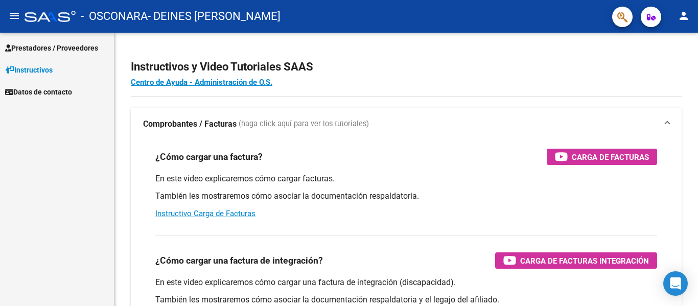
click at [92, 48] on span "Prestadores / Proveedores" at bounding box center [51, 47] width 93 height 11
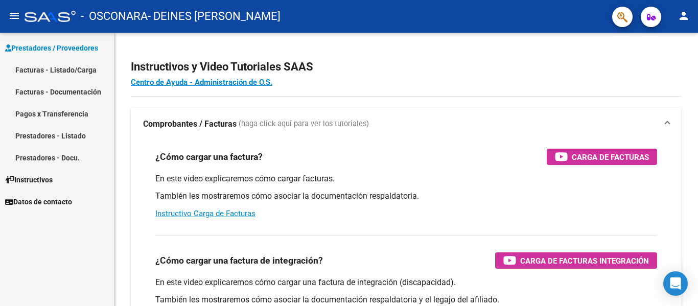
click at [79, 68] on link "Facturas - Listado/Carga" at bounding box center [57, 70] width 114 height 22
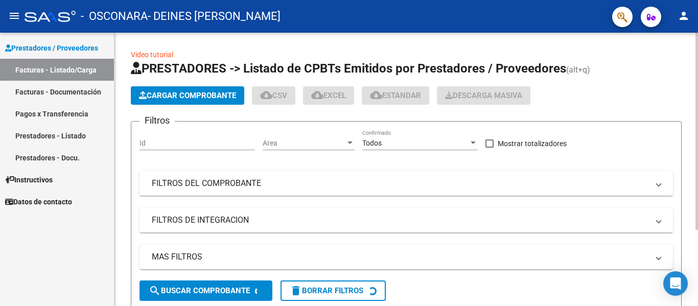
click at [230, 95] on span "Cargar Comprobante" at bounding box center [187, 95] width 97 height 9
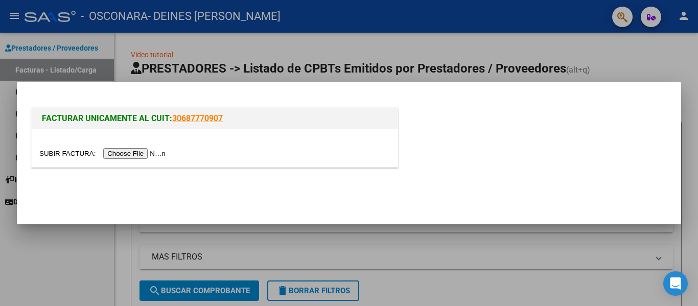
click at [160, 154] on input "file" at bounding box center [103, 153] width 129 height 11
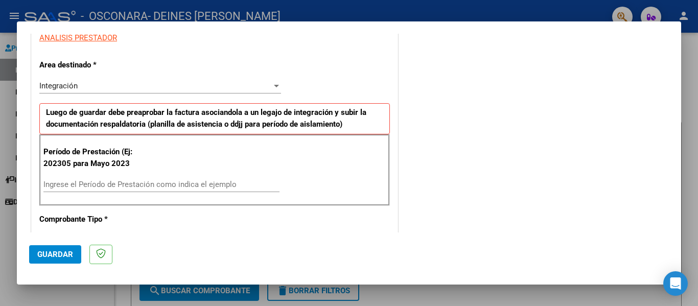
scroll to position [255, 0]
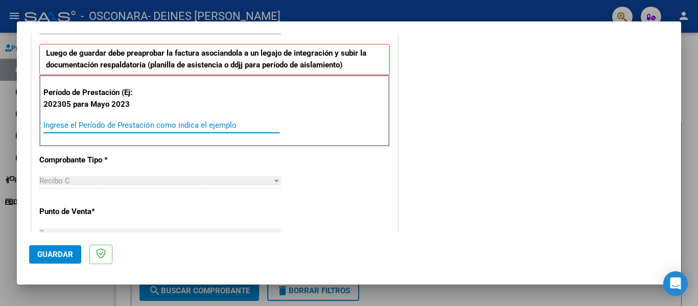
click at [224, 122] on input "Ingrese el Período de Prestación como indica el ejemplo" at bounding box center [161, 125] width 236 height 9
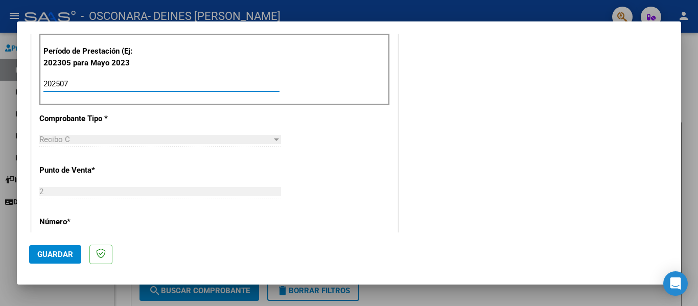
scroll to position [460, 0]
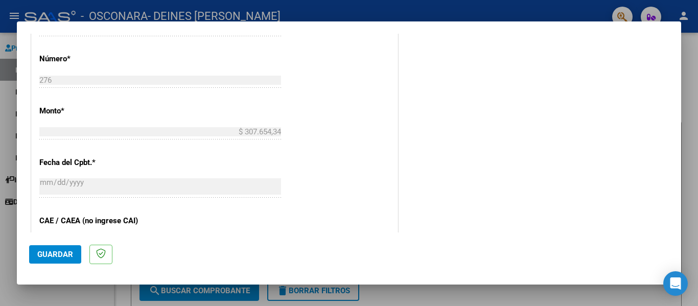
type input "202507"
click at [62, 254] on span "Guardar" at bounding box center [55, 254] width 36 height 9
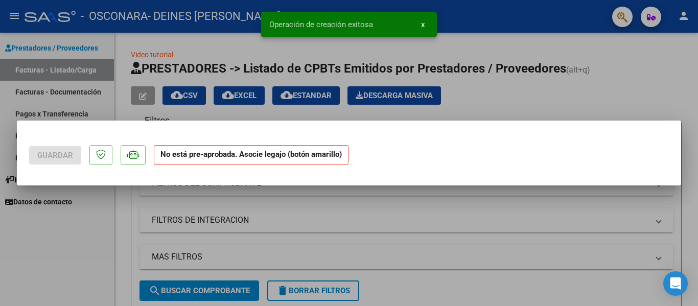
scroll to position [0, 0]
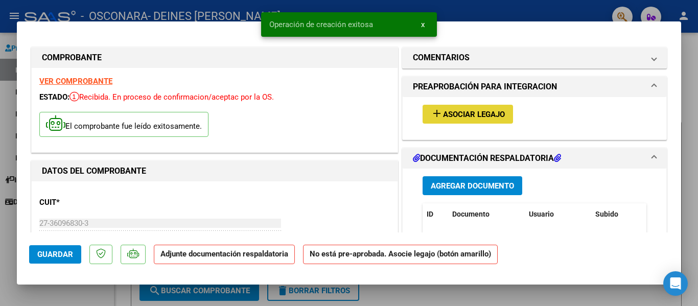
click at [443, 113] on span "Asociar Legajo" at bounding box center [474, 114] width 62 height 9
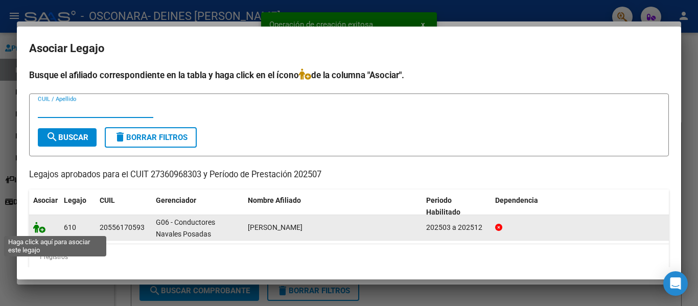
click at [36, 228] on icon at bounding box center [39, 227] width 12 height 11
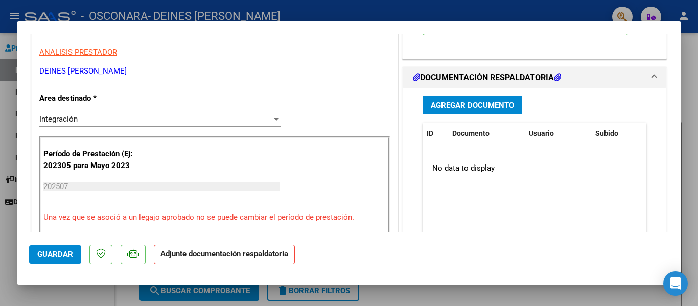
scroll to position [204, 0]
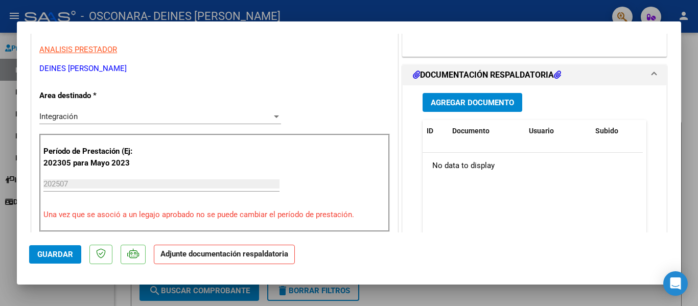
click at [465, 101] on span "Agregar Documento" at bounding box center [472, 102] width 83 height 9
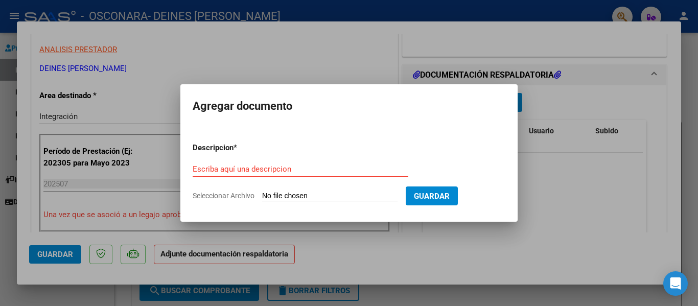
click at [322, 174] on div "Escriba aquí una descripcion" at bounding box center [301, 168] width 216 height 15
click at [285, 172] on input "Escriba aquí una descripcion" at bounding box center [301, 169] width 216 height 9
click at [282, 168] on input "Escriba aquí una descripcion" at bounding box center [301, 169] width 216 height 9
click at [235, 198] on span "Seleccionar Archivo" at bounding box center [224, 196] width 62 height 8
click at [262, 198] on input "Seleccionar Archivo" at bounding box center [329, 197] width 135 height 10
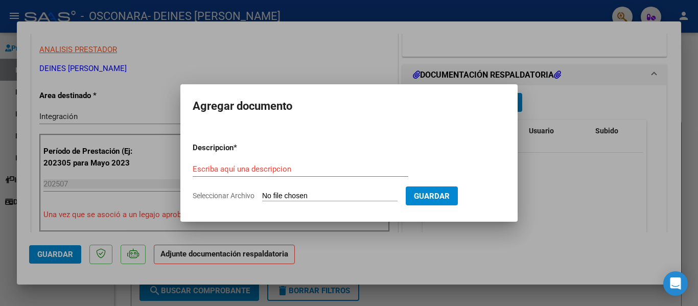
type input "C:\fakepath\planilla asistencia [PERSON_NAME].pdf"
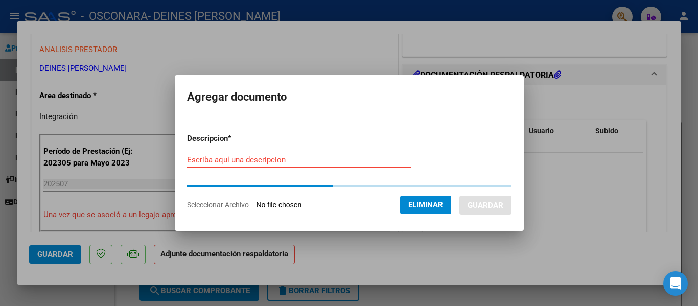
click at [320, 157] on input "Escriba aquí una descripcion" at bounding box center [299, 159] width 224 height 9
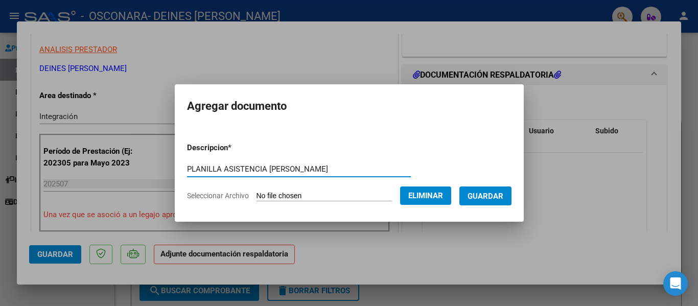
click at [280, 168] on input "PLANILLA ASISTENCIA [PERSON_NAME]" at bounding box center [299, 169] width 224 height 9
type input "PLANILLA ASISTENCIA JULIO - [PERSON_NAME]"
click at [480, 197] on span "Guardar" at bounding box center [485, 196] width 36 height 9
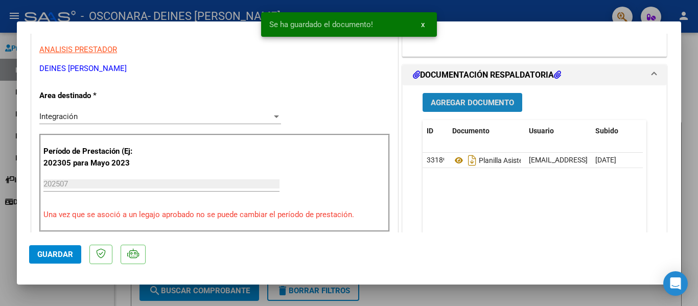
click at [448, 101] on span "Agregar Documento" at bounding box center [472, 102] width 83 height 9
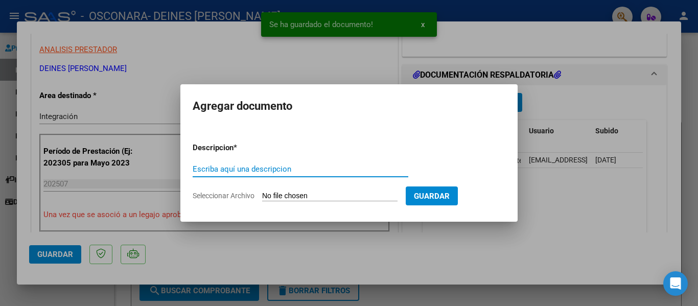
click at [293, 172] on input "Escriba aquí una descripcion" at bounding box center [301, 169] width 216 height 9
drag, startPoint x: 250, startPoint y: 190, endPoint x: 275, endPoint y: 197, distance: 26.5
click at [251, 190] on form "Descripcion * Escriba aquí una descripcion Seleccionar Archivo Guardar" at bounding box center [349, 171] width 313 height 75
click at [286, 196] on input "Seleccionar Archivo" at bounding box center [329, 197] width 135 height 10
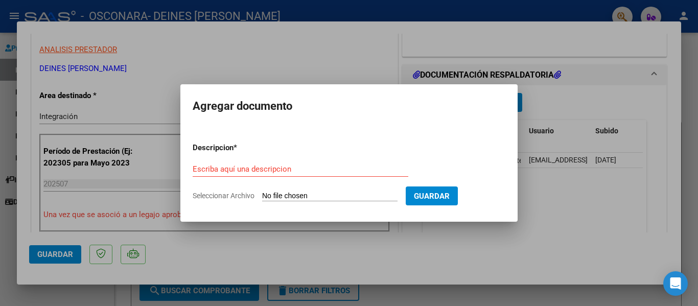
type input "C:\fakepath\informe [PERSON_NAME].pdf"
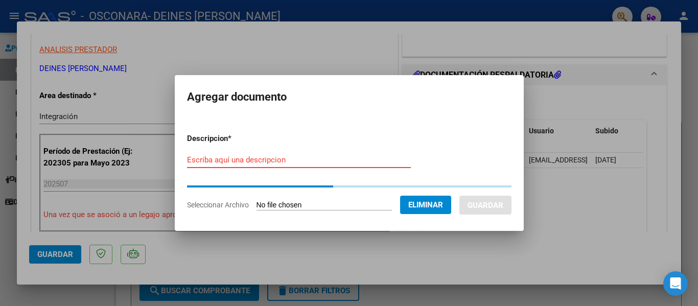
click at [314, 163] on input "Escriba aquí una descripcion" at bounding box center [299, 159] width 224 height 9
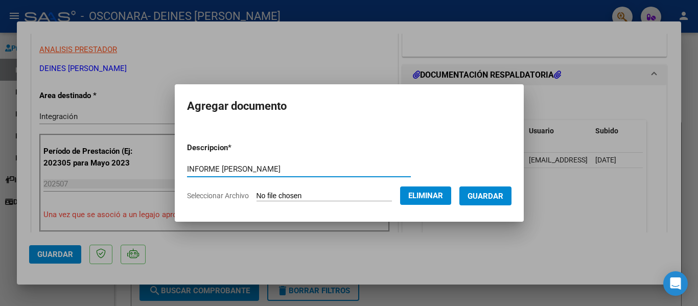
click at [237, 166] on input "INFORME [PERSON_NAME]" at bounding box center [299, 169] width 224 height 9
type input "INFORME [PERSON_NAME]"
click at [481, 197] on span "Guardar" at bounding box center [485, 196] width 36 height 9
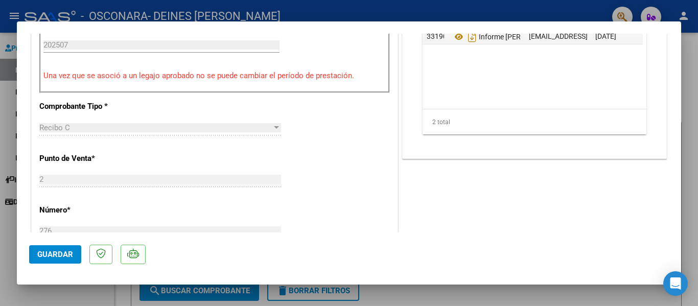
scroll to position [409, 0]
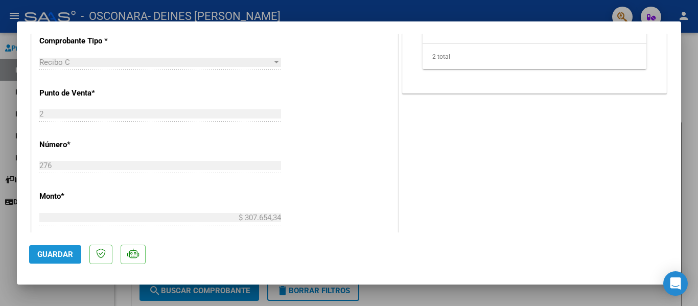
click at [63, 254] on span "Guardar" at bounding box center [55, 254] width 36 height 9
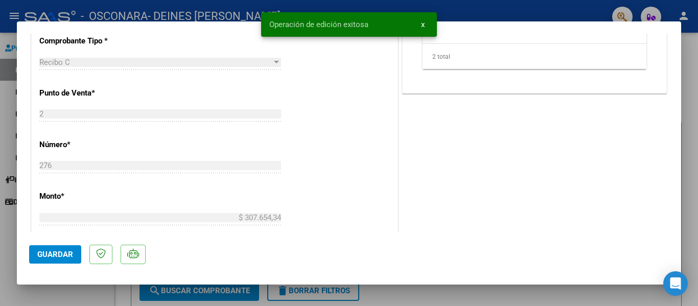
click at [693, 76] on div at bounding box center [349, 153] width 698 height 306
type input "$ 0,00"
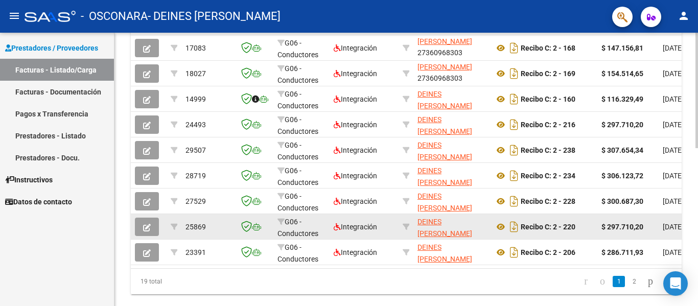
scroll to position [374, 0]
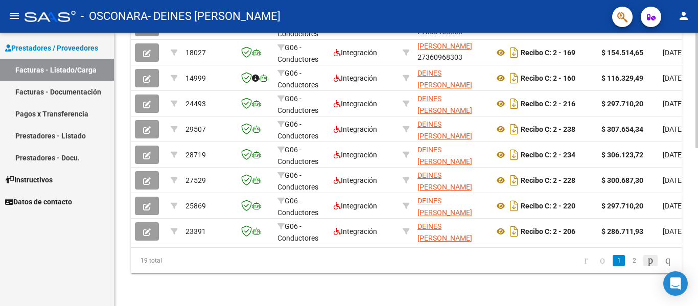
click at [646, 263] on icon "go to next page" at bounding box center [650, 260] width 8 height 12
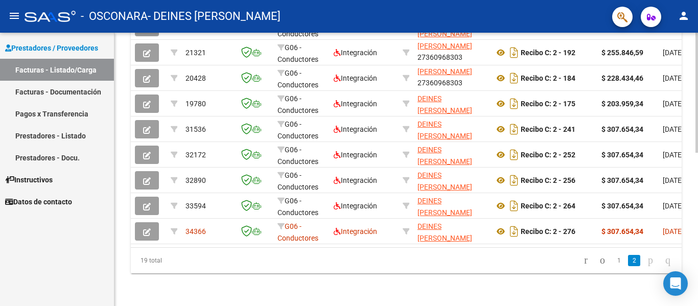
scroll to position [349, 0]
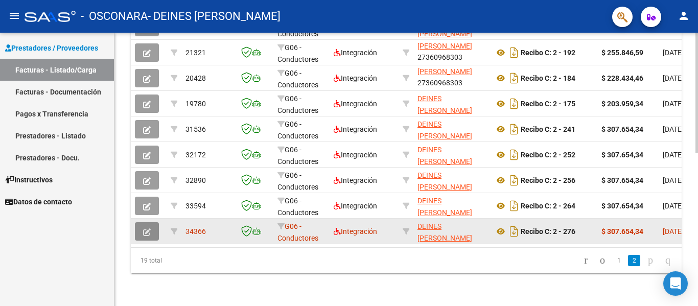
click at [143, 228] on icon "button" at bounding box center [147, 232] width 8 height 8
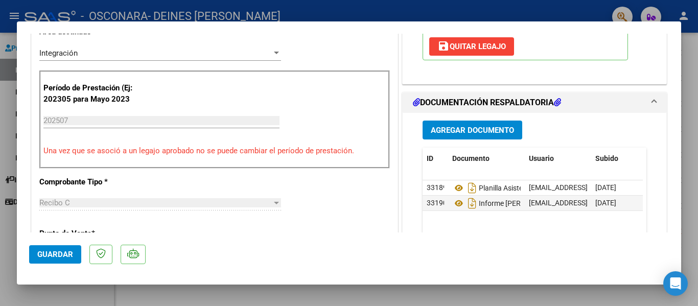
scroll to position [307, 0]
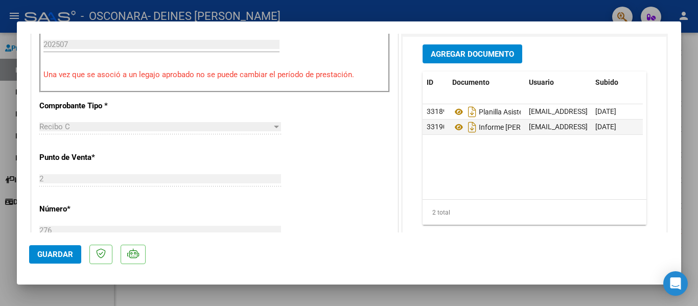
click at [692, 30] on div at bounding box center [349, 153] width 698 height 306
type input "$ 0,00"
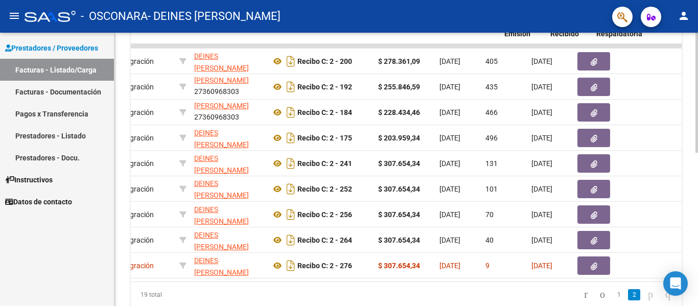
scroll to position [0, 227]
